Goal: Find contact information: Find contact information

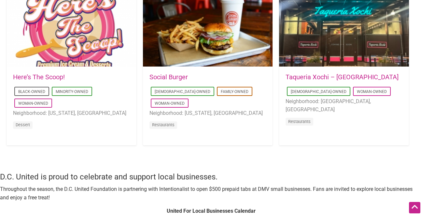
scroll to position [697, 0]
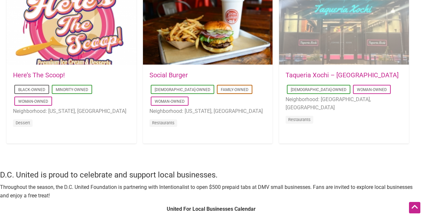
click at [321, 26] on div at bounding box center [344, 26] width 130 height 78
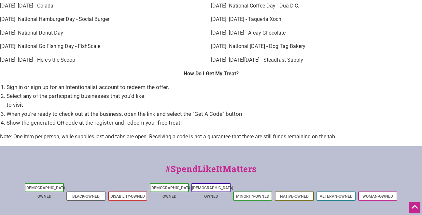
scroll to position [952, 0]
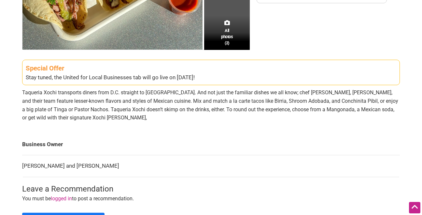
scroll to position [262, 0]
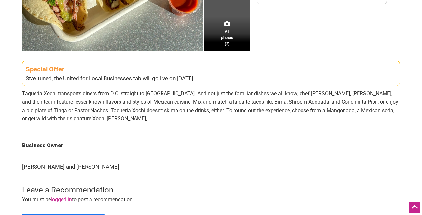
click at [288, 109] on p "Taqueria Xochi transports diners from D.C. straight to [GEOGRAPHIC_DATA]. And n…" at bounding box center [211, 105] width 378 height 33
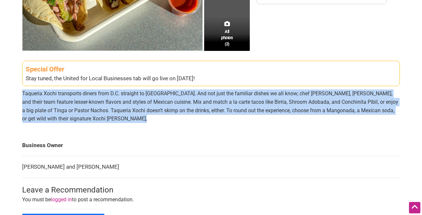
click at [288, 109] on p "Taqueria Xochi transports diners from D.C. straight to Mexico. And not just the…" at bounding box center [211, 105] width 378 height 33
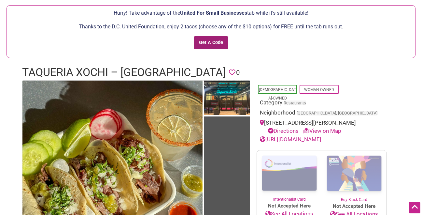
scroll to position [46, 0]
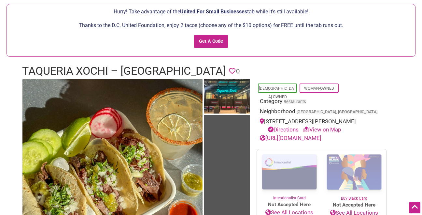
click at [302, 141] on div "https://www.taqueriaxochi.com" at bounding box center [322, 138] width 124 height 8
click at [300, 138] on link "https://www.taqueriaxochi.com" at bounding box center [291, 138] width 62 height 7
